Goal: Information Seeking & Learning: Learn about a topic

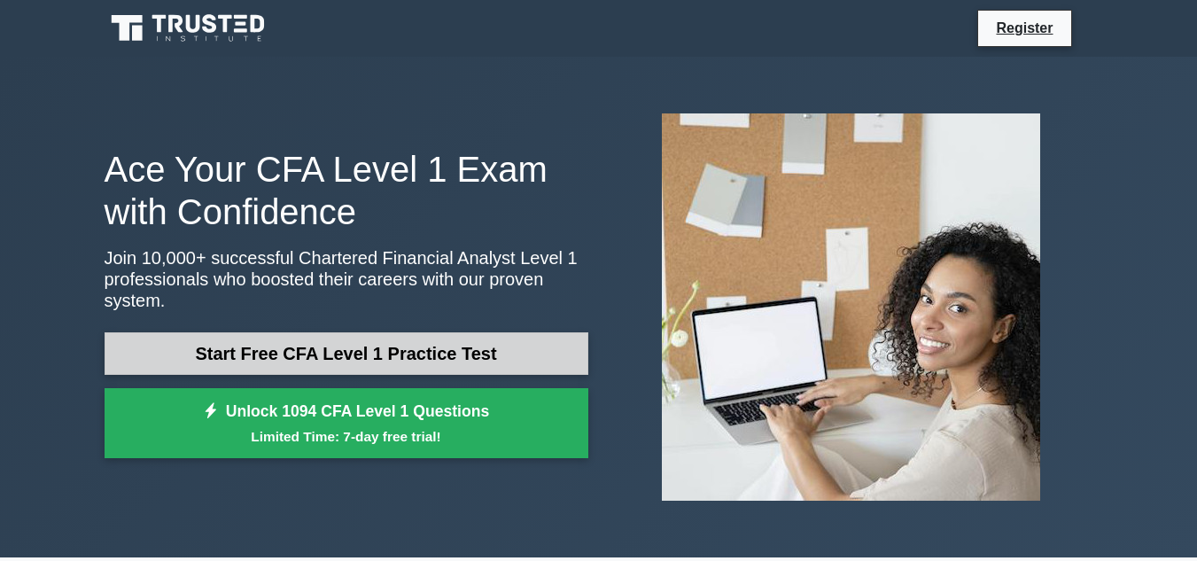
click at [150, 342] on link "Start Free CFA Level 1 Practice Test" at bounding box center [347, 353] width 484 height 43
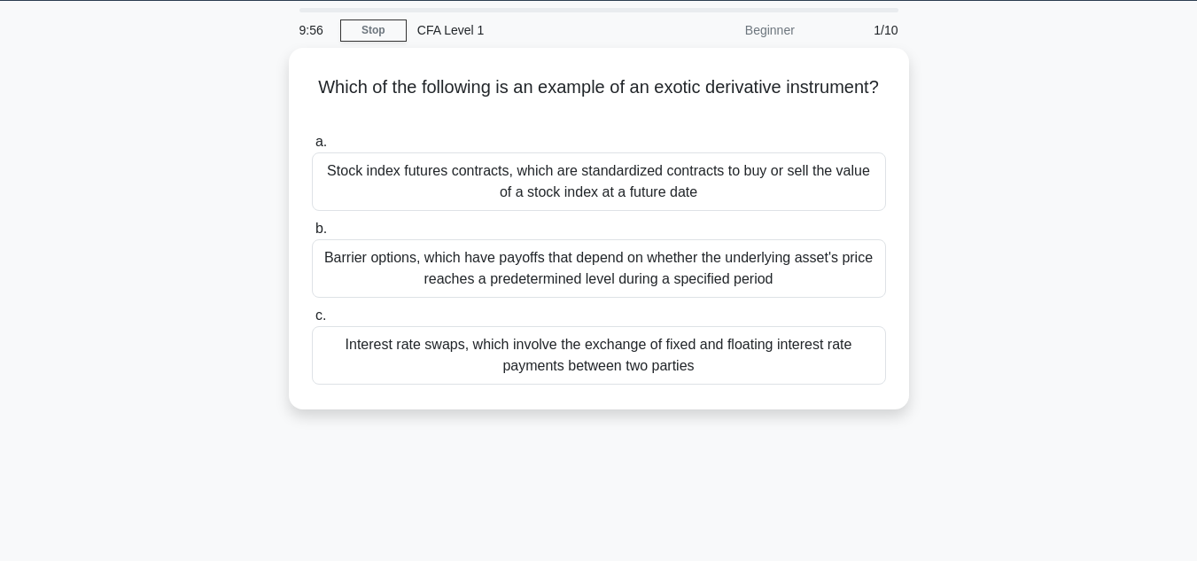
scroll to position [53, 0]
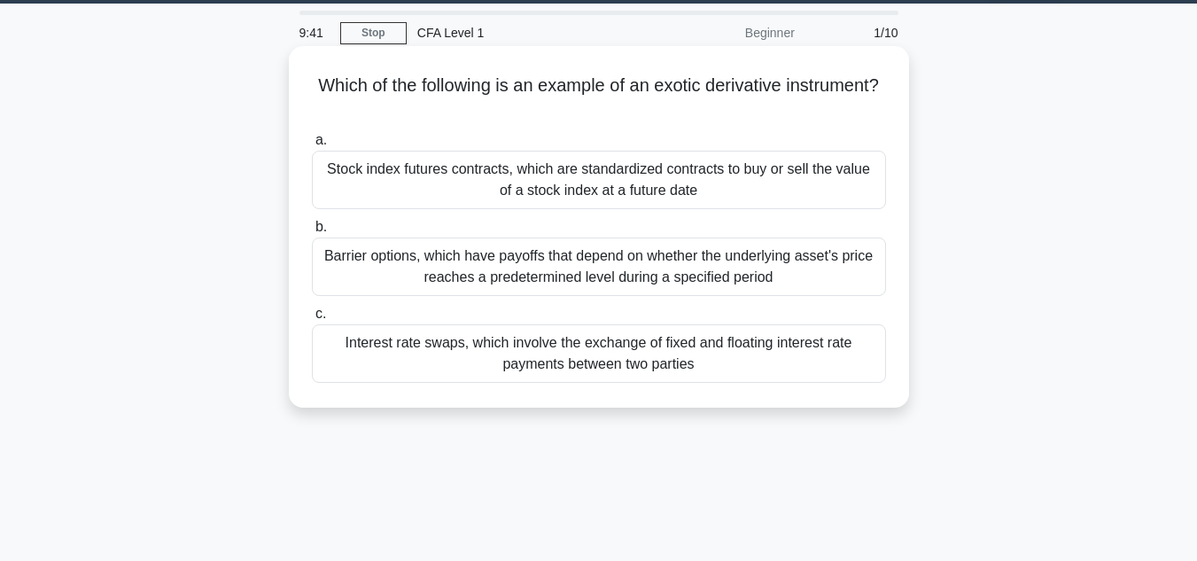
click at [618, 364] on div "Interest rate swaps, which involve the exchange of fixed and floating interest …" at bounding box center [599, 353] width 574 height 58
click at [312, 320] on input "c. Interest rate swaps, which involve the exchange of fixed and floating intere…" at bounding box center [312, 314] width 0 height 12
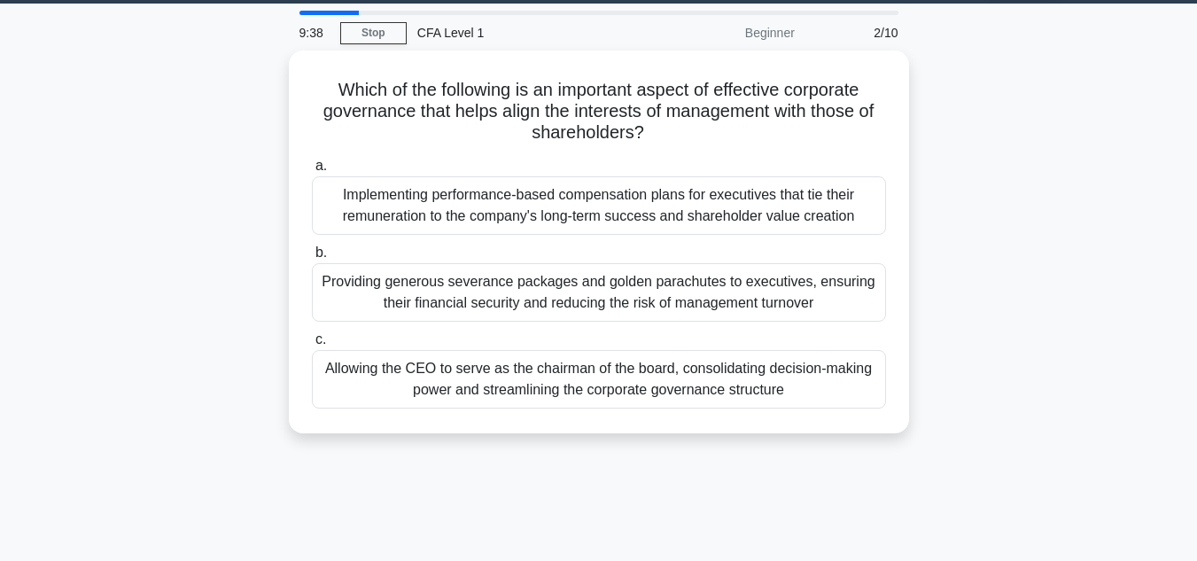
scroll to position [0, 0]
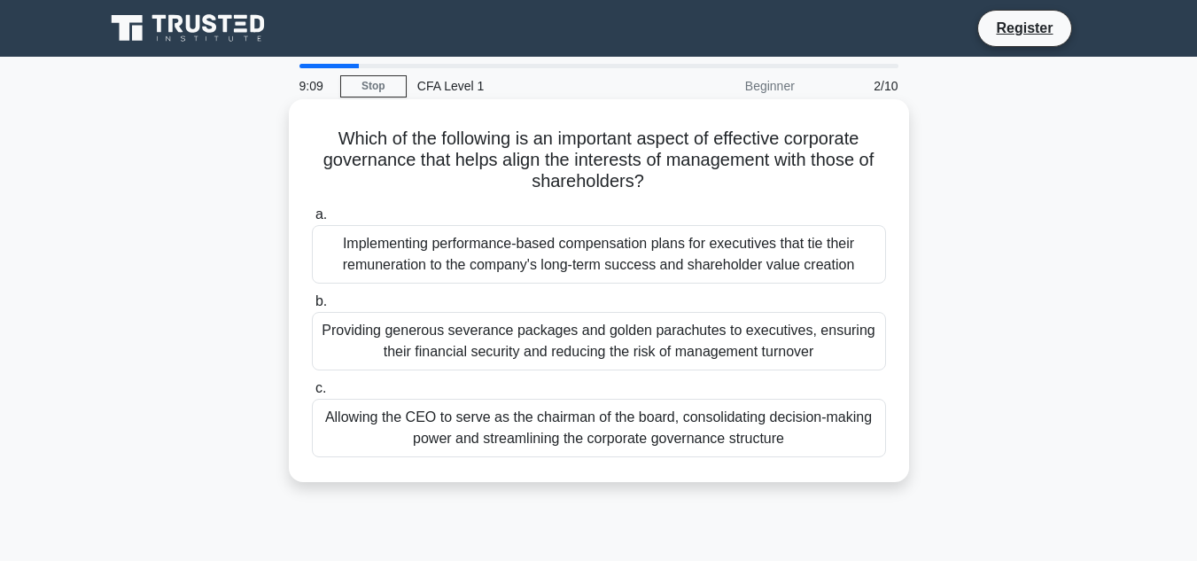
click at [727, 247] on div "Implementing performance-based compensation plans for executives that tie their…" at bounding box center [599, 254] width 574 height 58
click at [312, 221] on input "a. Implementing performance-based compensation plans for executives that tie th…" at bounding box center [312, 215] width 0 height 12
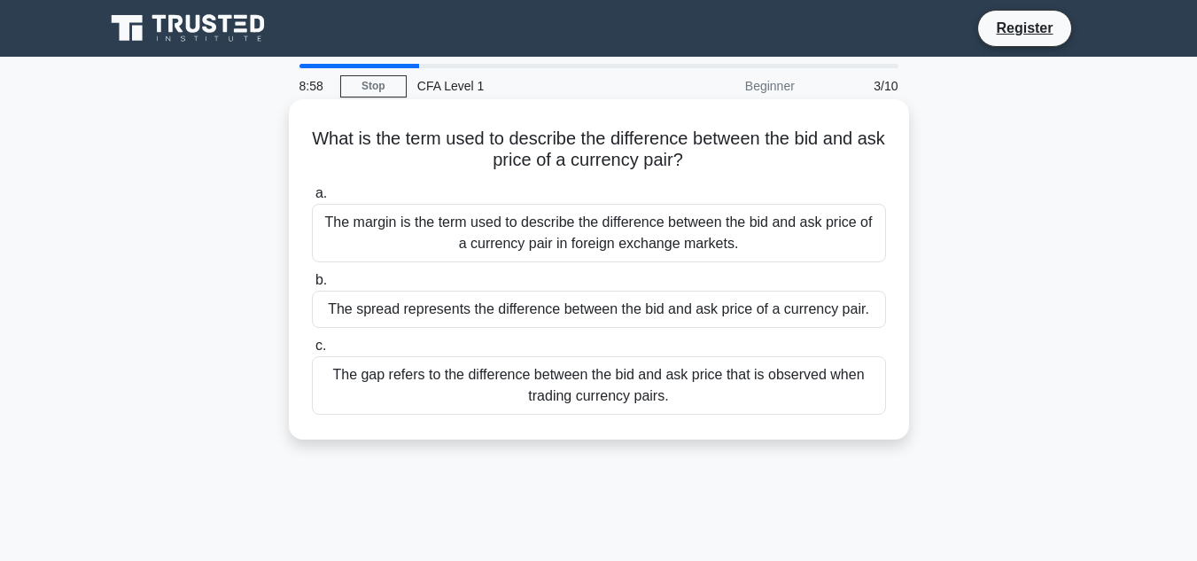
click at [606, 311] on div "The spread represents the difference between the bid and ask price of a currenc…" at bounding box center [599, 309] width 574 height 37
click at [312, 286] on input "b. The spread represents the difference between the bid and ask price of a curr…" at bounding box center [312, 281] width 0 height 12
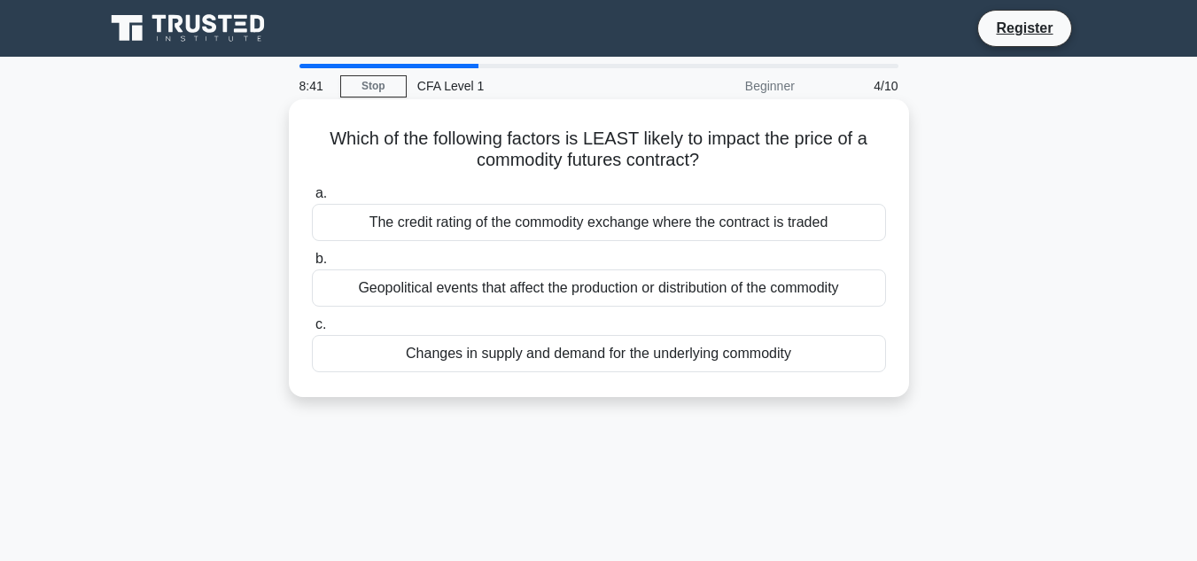
click at [727, 222] on div "The credit rating of the commodity exchange where the contract is traded" at bounding box center [599, 222] width 574 height 37
click at [312, 199] on input "a. The credit rating of the commodity exchange where the contract is traded" at bounding box center [312, 194] width 0 height 12
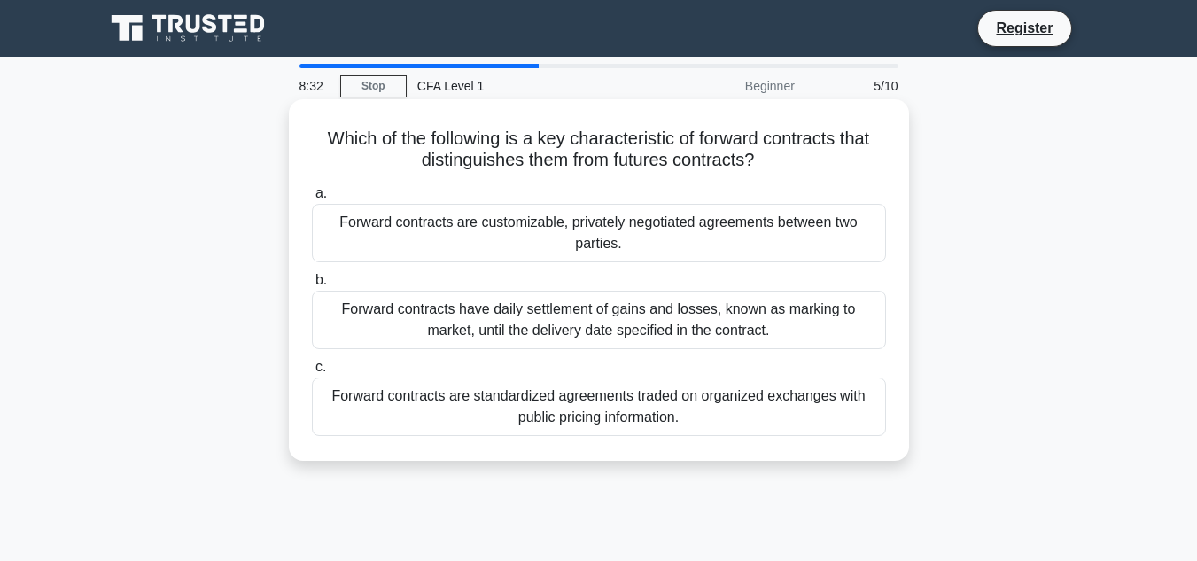
click at [696, 406] on div "Forward contracts are standardized agreements traded on organized exchanges wit…" at bounding box center [599, 406] width 574 height 58
click at [312, 373] on input "c. Forward contracts are standardized agreements traded on organized exchanges …" at bounding box center [312, 367] width 0 height 12
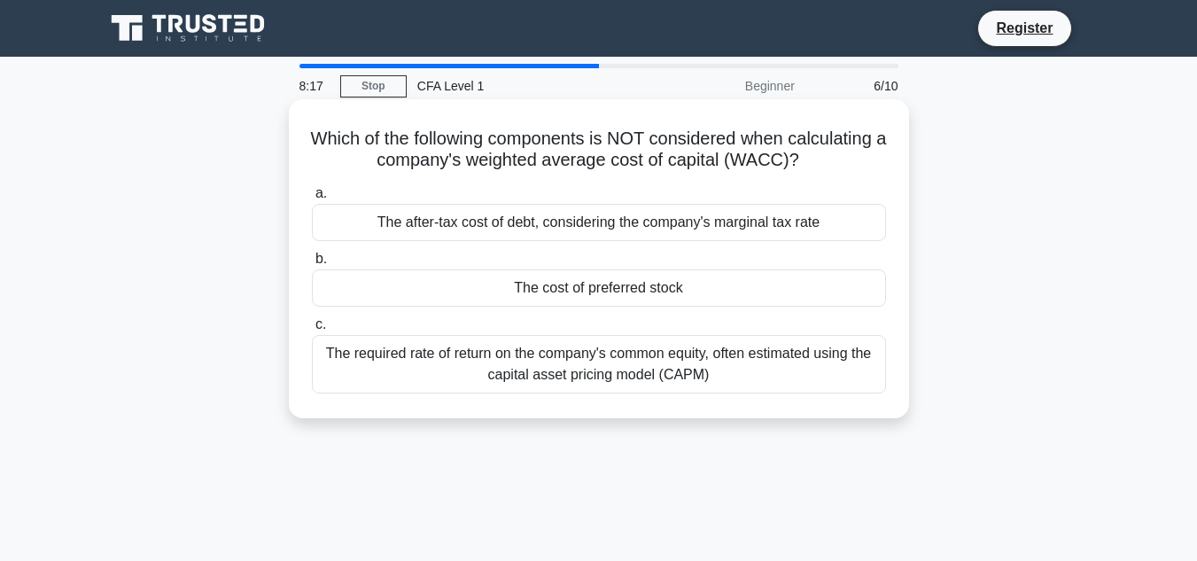
click at [709, 277] on div "The cost of preferred stock" at bounding box center [599, 287] width 574 height 37
click at [312, 265] on input "b. The cost of preferred stock" at bounding box center [312, 259] width 0 height 12
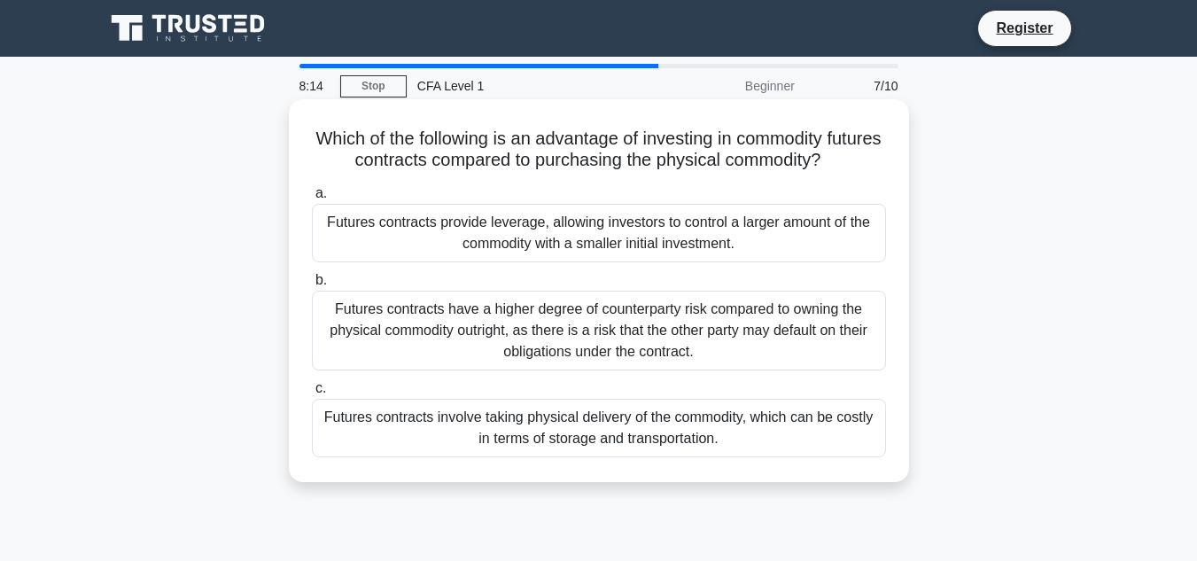
click at [719, 216] on div "Futures contracts provide leverage, allowing investors to control a larger amou…" at bounding box center [599, 233] width 574 height 58
click at [312, 199] on input "a. Futures contracts provide leverage, allowing investors to control a larger a…" at bounding box center [312, 194] width 0 height 12
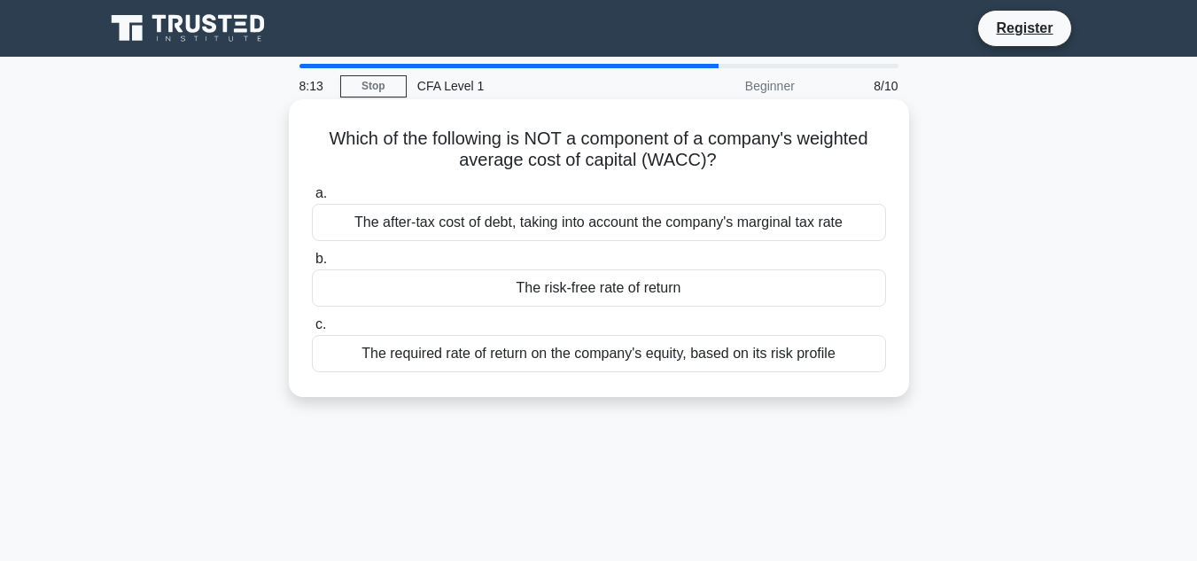
click at [689, 278] on div "The risk-free rate of return" at bounding box center [599, 287] width 574 height 37
click at [312, 265] on input "b. The risk-free rate of return" at bounding box center [312, 259] width 0 height 12
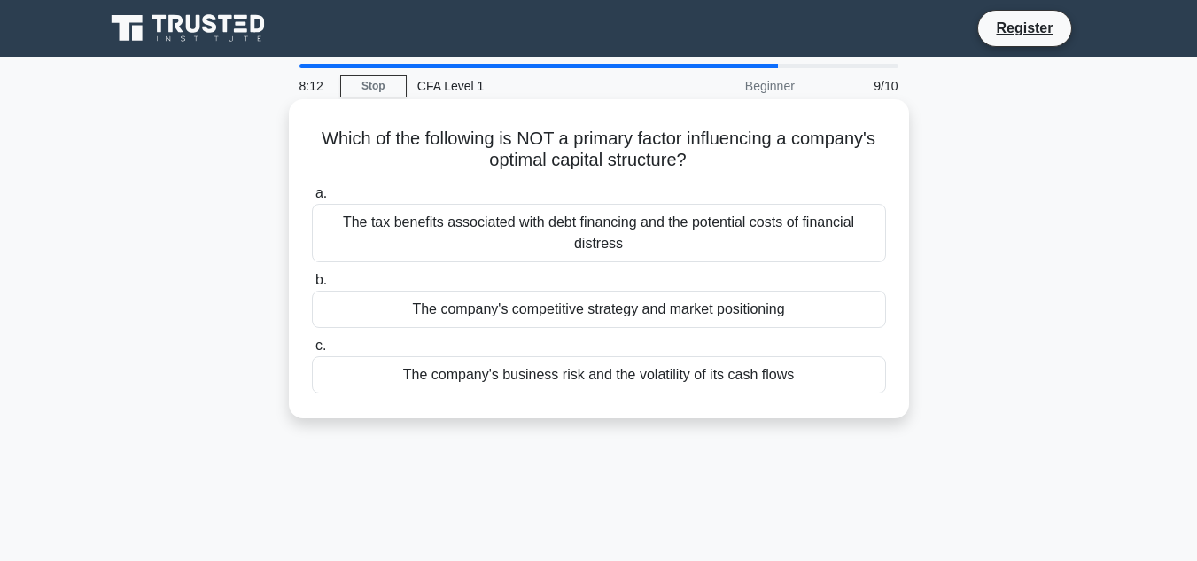
click at [675, 379] on div "The company's business risk and the volatility of its cash flows" at bounding box center [599, 374] width 574 height 37
click at [312, 352] on input "c. The company's business risk and the volatility of its cash flows" at bounding box center [312, 346] width 0 height 12
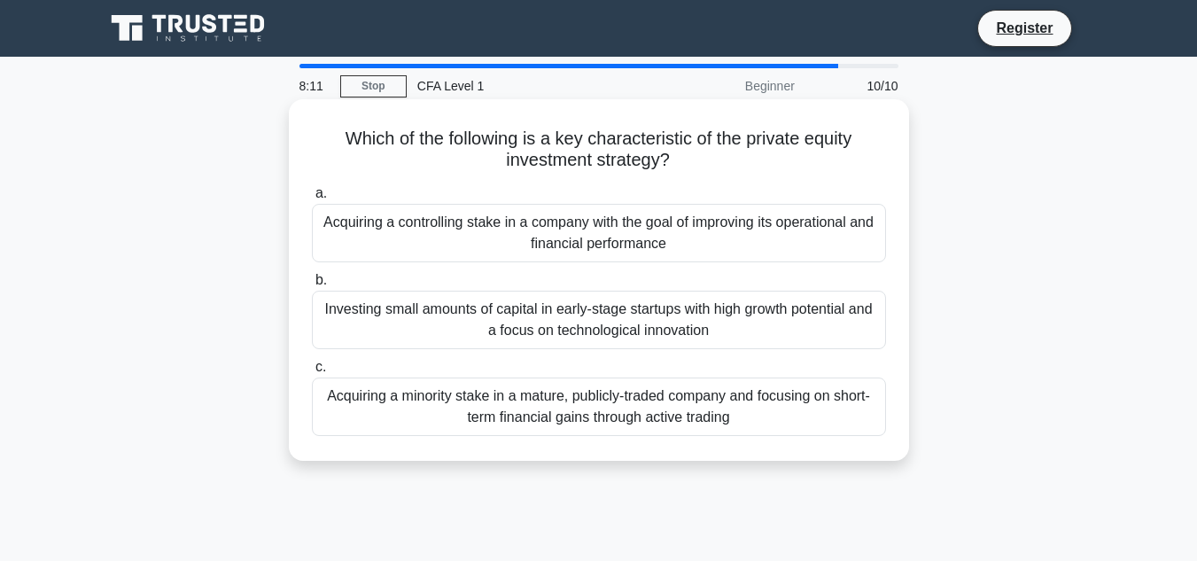
click at [743, 219] on div "Acquiring a controlling stake in a company with the goal of improving its opera…" at bounding box center [599, 233] width 574 height 58
click at [312, 199] on input "a. Acquiring a controlling stake in a company with the goal of improving its op…" at bounding box center [312, 194] width 0 height 12
